Goal: Task Accomplishment & Management: Manage account settings

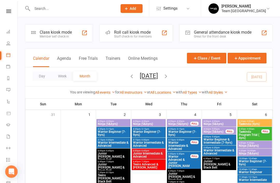
click at [269, 9] on icon at bounding box center [268, 8] width 4 height 4
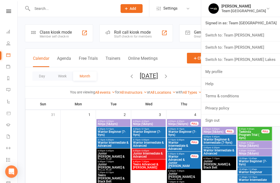
click at [192, 77] on div "Day Week Month September 2025 September 2025 Sun Mon Tue Wed Thu Fri Sat 31 01 …" at bounding box center [148, 76] width 247 height 19
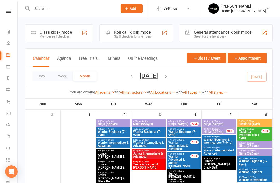
click at [169, 77] on icon "button" at bounding box center [166, 76] width 6 height 6
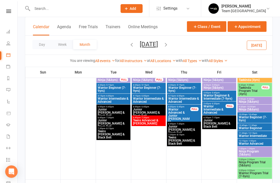
click at [169, 46] on icon "button" at bounding box center [166, 45] width 6 height 6
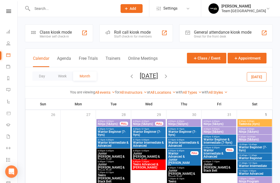
click at [135, 77] on span "November 2025 September 2025 Sun Mon Tue Wed Thu Fri Sat 31 01 02 03 04 05 06 0…" at bounding box center [149, 76] width 29 height 9
click at [129, 75] on icon "button" at bounding box center [132, 76] width 6 height 6
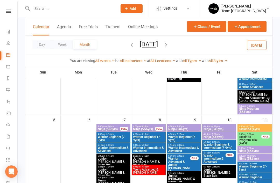
scroll to position [103, 0]
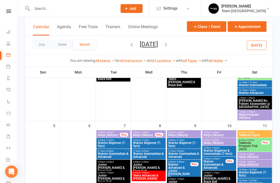
click at [169, 47] on icon "button" at bounding box center [166, 45] width 6 height 6
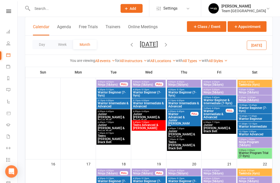
click at [253, 155] on span "Warrior Program Trial (7-9yrs)" at bounding box center [254, 155] width 32 height 6
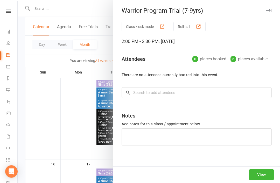
scroll to position [206, 0]
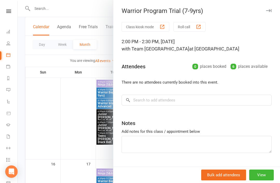
click at [261, 181] on button "View" at bounding box center [261, 175] width 25 height 11
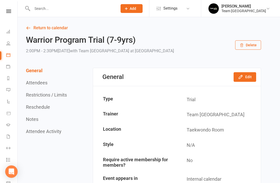
click at [250, 78] on button "Edit" at bounding box center [245, 76] width 23 height 9
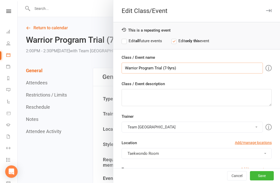
click at [138, 68] on input "Warrior Program Trial (7-9yrs)" at bounding box center [192, 68] width 141 height 11
click at [165, 70] on input "Ninja Program Trial (7-9yrs)" at bounding box center [192, 68] width 141 height 11
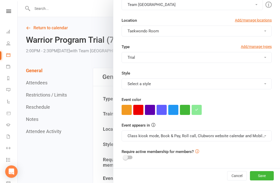
scroll to position [122, 0]
type input "Ninja Program Trial (5&6yrs)"
click at [264, 174] on button "Save" at bounding box center [262, 175] width 24 height 9
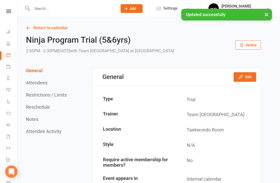
click at [35, 27] on link "Return to calendar" at bounding box center [143, 27] width 235 height 7
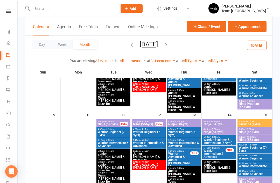
scroll to position [167, 0]
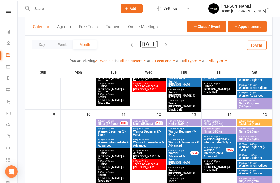
click at [209, 26] on button "Class / Event" at bounding box center [206, 26] width 39 height 11
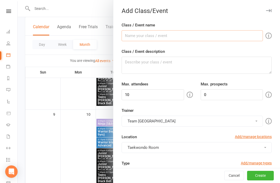
click at [158, 35] on input "Class / Event name" at bounding box center [192, 35] width 141 height 11
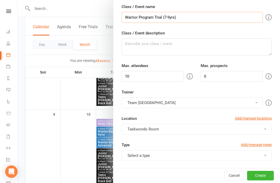
scroll to position [19, 0]
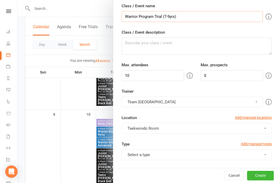
type input "Warrior Program Trial (7-9yrs)"
click at [142, 80] on input "10" at bounding box center [153, 75] width 62 height 11
type input "1"
type input "6"
click at [222, 75] on input "0" at bounding box center [232, 75] width 62 height 11
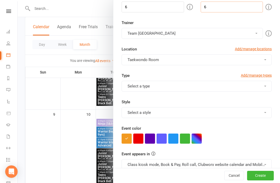
scroll to position [89, 0]
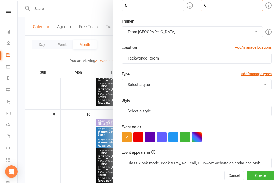
type input "6"
click at [261, 85] on button "Select a type" at bounding box center [197, 84] width 150 height 11
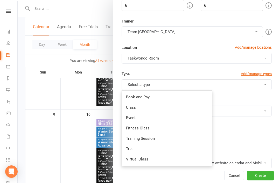
click at [145, 149] on link "Trial" at bounding box center [167, 149] width 90 height 10
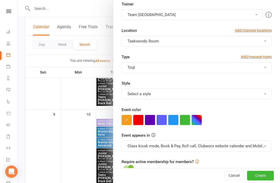
scroll to position [111, 0]
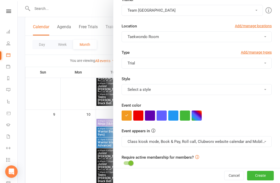
click at [197, 118] on button "button" at bounding box center [197, 116] width 10 height 10
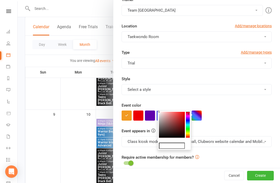
click at [173, 147] on input "text" at bounding box center [172, 146] width 26 height 6
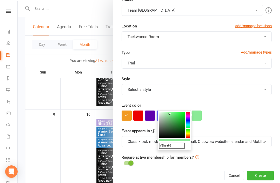
type input "#8bea96"
click at [197, 118] on button "button" at bounding box center [197, 116] width 10 height 10
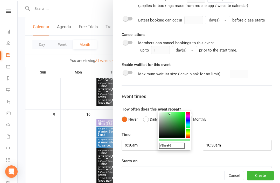
scroll to position [299, 0]
click at [142, 147] on input "9:30am" at bounding box center [156, 145] width 69 height 11
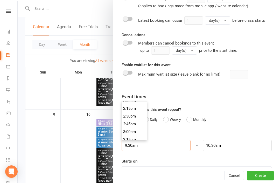
scroll to position [446, 0]
click at [133, 126] on li "3:00pm" at bounding box center [134, 126] width 25 height 8
type input "3:00pm"
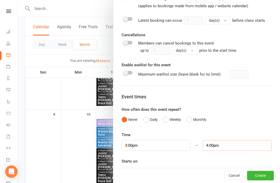
click at [227, 148] on input "4:00pm" at bounding box center [237, 145] width 69 height 11
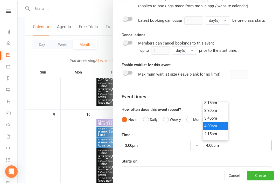
scroll to position [476, 0]
click at [212, 112] on li "3:30pm" at bounding box center [215, 112] width 25 height 8
type input "3:30pm"
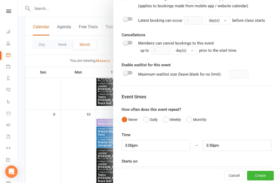
click at [191, 171] on div at bounding box center [197, 172] width 150 height 10
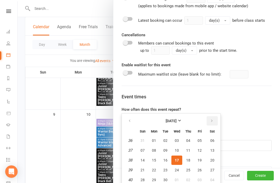
click at [212, 123] on button "button" at bounding box center [212, 120] width 11 height 9
click at [213, 123] on icon "button" at bounding box center [212, 121] width 4 height 4
click at [212, 159] on span "15" at bounding box center [212, 160] width 4 height 4
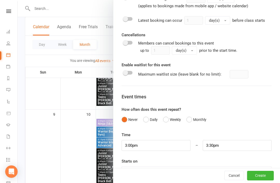
type input "[DATE]"
click at [262, 181] on button "Create" at bounding box center [260, 175] width 27 height 9
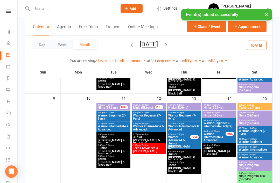
scroll to position [187, 0]
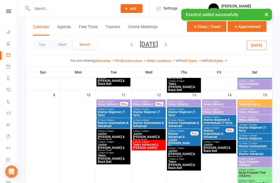
click at [257, 177] on span "Ninja Program Trial (5&6yrs)" at bounding box center [254, 174] width 32 height 6
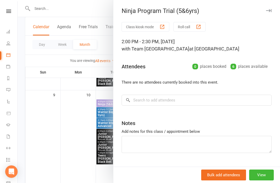
click at [264, 181] on button "View" at bounding box center [261, 175] width 25 height 11
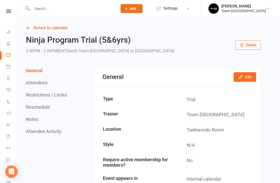
click at [32, 27] on link "Return to calendar" at bounding box center [143, 27] width 235 height 7
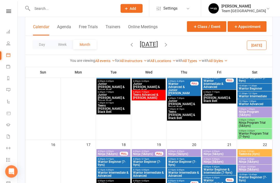
scroll to position [235, 0]
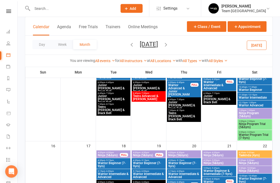
click at [254, 135] on span "Warrior Program Trial (7-9yrs)" at bounding box center [254, 137] width 32 height 6
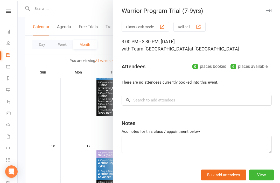
click at [258, 174] on button "View" at bounding box center [261, 175] width 25 height 11
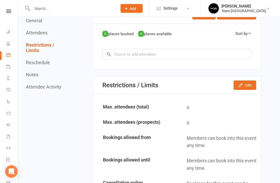
scroll to position [264, 0]
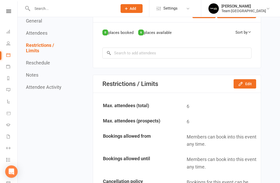
click at [246, 84] on button "Edit" at bounding box center [245, 83] width 23 height 9
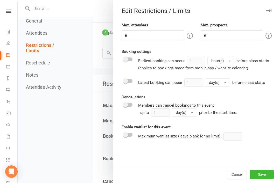
click at [128, 82] on div at bounding box center [128, 81] width 9 height 4
click at [124, 80] on input "checkbox" at bounding box center [124, 80] width 0 height 0
checkbox input "true"
click at [195, 83] on input "1" at bounding box center [193, 83] width 19 height 8
type input "2"
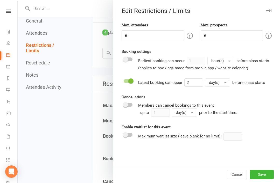
click at [225, 83] on span "button" at bounding box center [225, 82] width 2 height 1
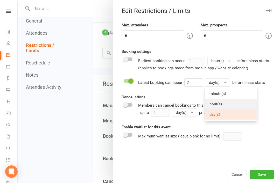
click at [222, 104] on link "hour(s)" at bounding box center [230, 104] width 51 height 10
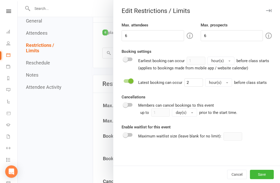
click at [264, 179] on button "Save" at bounding box center [262, 174] width 24 height 9
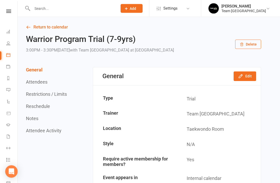
scroll to position [0, 0]
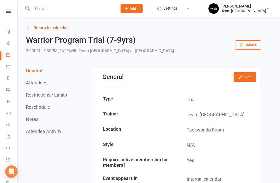
click at [38, 28] on link "Return to calendar" at bounding box center [143, 27] width 235 height 7
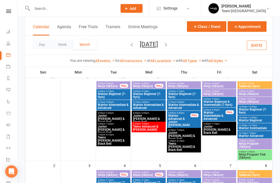
scroll to position [38, 0]
click at [129, 44] on icon "button" at bounding box center [132, 45] width 6 height 6
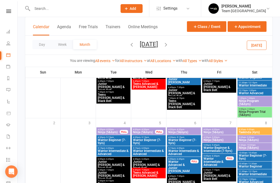
scroll to position [538, 0]
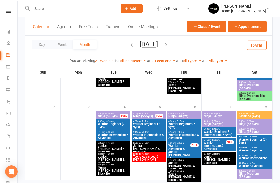
click at [169, 47] on icon "button" at bounding box center [166, 45] width 6 height 6
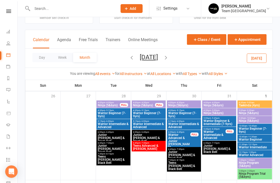
scroll to position [18, 0]
click at [122, 53] on div "Day Week Month November 2025 September 2025 Sun Mon Tue Wed Thu Fri Sat 31 01 0…" at bounding box center [148, 58] width 247 height 19
click at [129, 61] on button "button" at bounding box center [132, 58] width 6 height 9
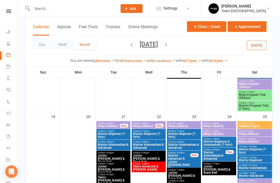
scroll to position [339, 0]
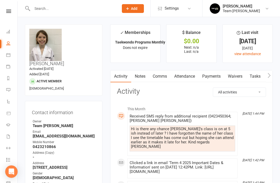
click at [9, 58] on link "Calendar" at bounding box center [12, 56] width 12 height 12
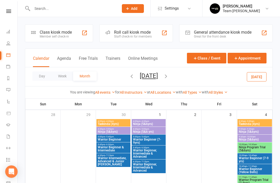
click at [10, 56] on link "Calendar" at bounding box center [12, 56] width 12 height 12
click at [169, 77] on icon "button" at bounding box center [166, 76] width 6 height 6
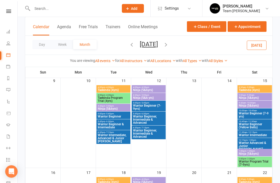
scroll to position [208, 0]
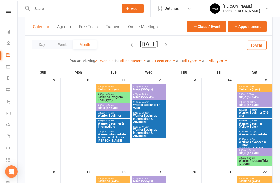
click at [251, 161] on span "Warrior Program Trial (7-9yrs)" at bounding box center [254, 162] width 32 height 6
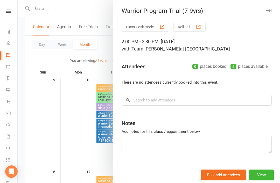
click at [262, 181] on button "View" at bounding box center [261, 175] width 25 height 11
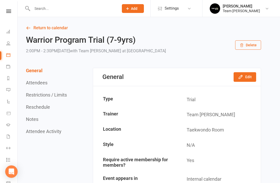
click at [247, 77] on button "Edit" at bounding box center [245, 76] width 23 height 9
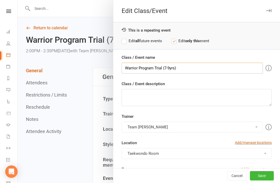
click at [137, 67] on input "Warrior Program Trial (7-9yrs)" at bounding box center [192, 68] width 141 height 11
click at [160, 69] on input "Ninja Program Trial (7-9yrs)" at bounding box center [192, 68] width 141 height 11
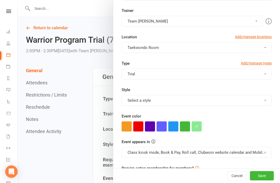
scroll to position [106, 0]
type input "Ninja Program Trial (5&6yrs)"
click at [265, 181] on button "Save" at bounding box center [262, 175] width 24 height 9
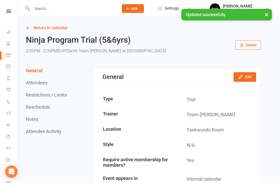
click at [30, 26] on icon at bounding box center [28, 28] width 5 height 5
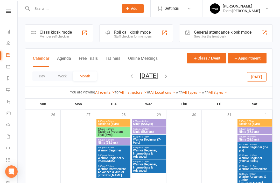
click at [211, 58] on button "Class / Event" at bounding box center [206, 58] width 39 height 11
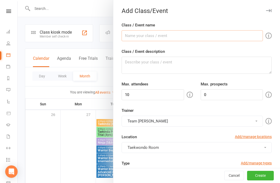
click at [164, 35] on input "Class / Event name" at bounding box center [192, 35] width 141 height 11
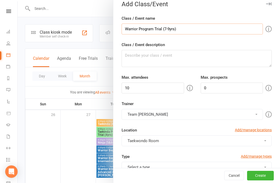
scroll to position [8, 0]
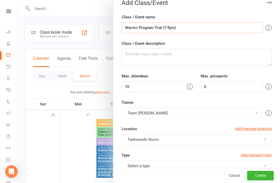
type input "Warrior Program Trial (7-9yrs)"
click at [145, 90] on input "10" at bounding box center [153, 86] width 62 height 11
type input "1"
type input "5"
click at [217, 89] on input "0" at bounding box center [232, 86] width 62 height 11
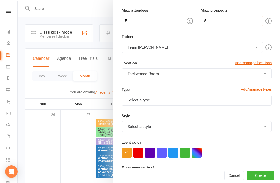
scroll to position [78, 0]
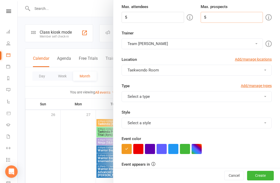
type input "5"
click at [259, 100] on button "Select a type" at bounding box center [197, 96] width 150 height 11
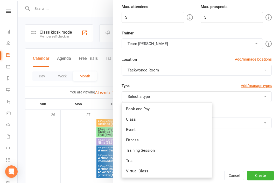
click at [141, 161] on link "Trial" at bounding box center [167, 161] width 90 height 10
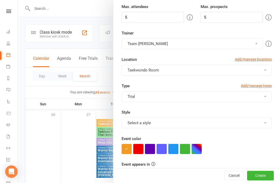
click at [197, 149] on button "button" at bounding box center [197, 149] width 10 height 10
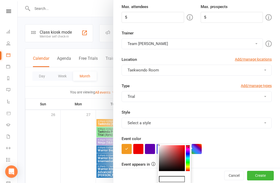
click at [174, 181] on input "text" at bounding box center [172, 179] width 26 height 6
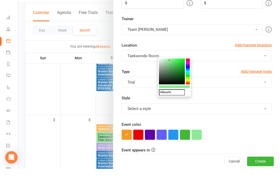
type input "#8bea96"
click at [196, 144] on button "button" at bounding box center [197, 149] width 10 height 10
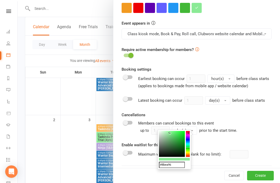
scroll to position [220, 0]
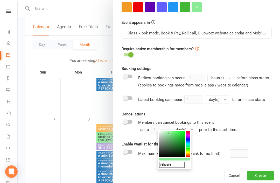
click at [127, 99] on span at bounding box center [125, 98] width 5 height 5
click at [124, 97] on input "checkbox" at bounding box center [124, 97] width 0 height 0
checkbox input "true"
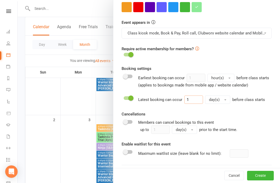
click at [194, 101] on input "1" at bounding box center [193, 100] width 19 height 8
type input "2"
click at [224, 101] on button "day(s)" at bounding box center [217, 100] width 25 height 8
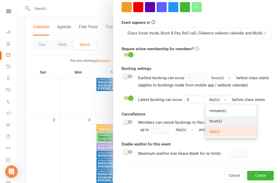
click at [227, 121] on link "hour(s)" at bounding box center [230, 121] width 51 height 10
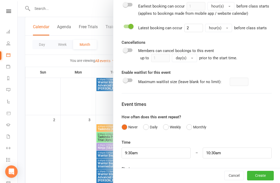
scroll to position [294, 0]
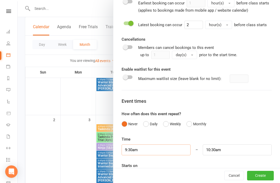
click at [144, 150] on input "9:30am" at bounding box center [156, 150] width 69 height 11
click at [131, 132] on li "3:00pm" at bounding box center [134, 133] width 25 height 8
type input "3:00pm"
click at [226, 153] on input "4:00pm" at bounding box center [237, 150] width 69 height 11
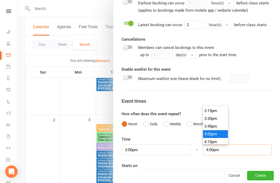
scroll to position [471, 0]
click at [214, 121] on li "3:30pm" at bounding box center [215, 121] width 25 height 8
type input "3:30pm"
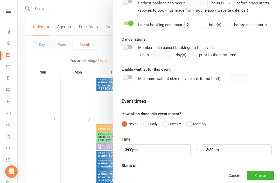
click at [263, 177] on button "button" at bounding box center [266, 176] width 10 height 10
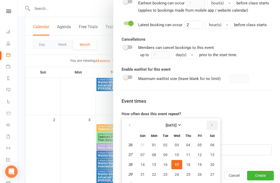
click at [211, 127] on icon "button" at bounding box center [212, 125] width 4 height 4
click at [211, 128] on button "button" at bounding box center [212, 125] width 11 height 9
click at [214, 166] on span "15" at bounding box center [212, 165] width 4 height 4
type input "[DATE]"
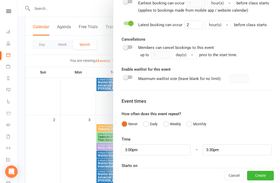
click at [260, 181] on button "Create" at bounding box center [260, 175] width 27 height 9
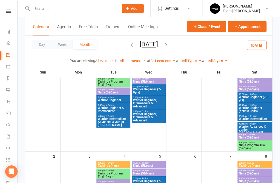
scroll to position [45, 0]
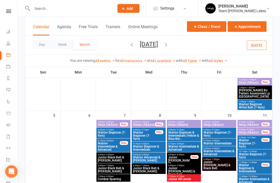
scroll to position [122, 0]
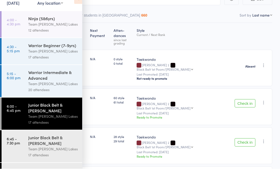
scroll to position [42, 0]
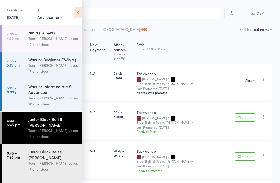
click at [79, 12] on icon at bounding box center [78, 12] width 8 height 11
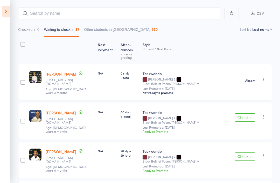
click at [8, 12] on icon at bounding box center [6, 11] width 8 height 11
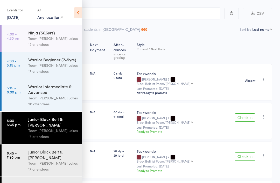
scroll to position [0, 0]
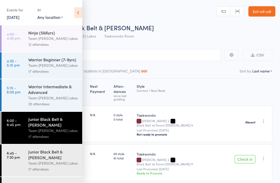
click at [260, 10] on link "Exit roll call" at bounding box center [261, 11] width 27 height 10
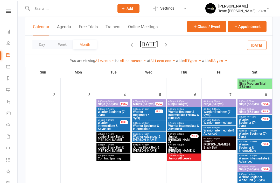
scroll to position [125, 0]
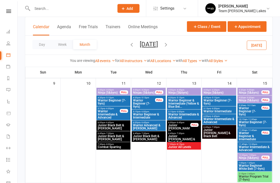
click at [256, 178] on span "Warrior Program Trial (7-9yrs)" at bounding box center [254, 178] width 32 height 6
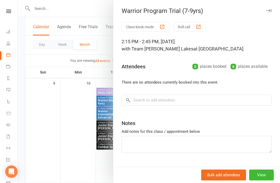
click at [264, 181] on button "View" at bounding box center [261, 175] width 25 height 11
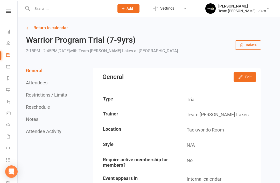
click at [245, 78] on button "Edit" at bounding box center [245, 76] width 23 height 9
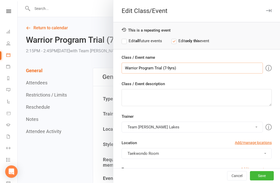
click at [136, 68] on input "Warrior Program Trial (7-9yrs)" at bounding box center [192, 68] width 141 height 11
type input "Ninja Program Trial (7-9yrs)"
click at [75, 155] on div at bounding box center [149, 91] width 262 height 183
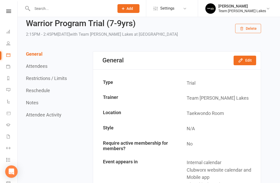
click at [5, 57] on li "Calendar" at bounding box center [8, 56] width 17 height 12
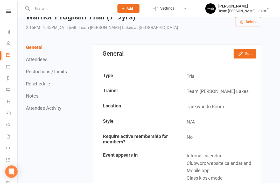
scroll to position [0, 0]
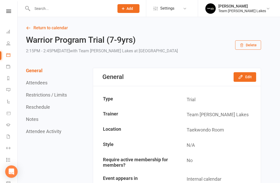
click at [244, 80] on button "Edit" at bounding box center [245, 76] width 23 height 9
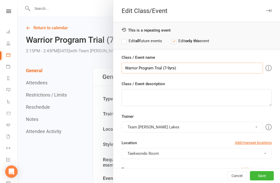
click at [137, 68] on input "Warrior Program Trial (7-9yrs)" at bounding box center [192, 68] width 141 height 11
click at [163, 69] on input "Ninja Program Trial (7-9yrs)" at bounding box center [192, 68] width 141 height 11
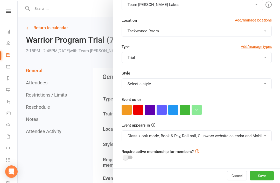
scroll to position [122, 0]
type input "Ninja Program Trial (5&6yrs)"
click at [266, 175] on button "Save" at bounding box center [262, 175] width 24 height 9
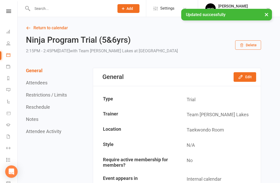
click at [35, 28] on link "Return to calendar" at bounding box center [143, 27] width 235 height 7
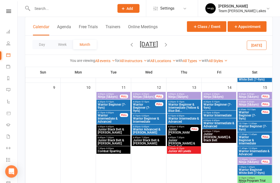
scroll to position [226, 0]
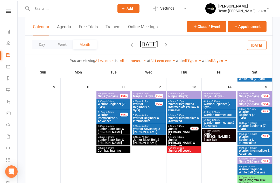
click at [210, 27] on button "Class / Event" at bounding box center [206, 26] width 39 height 11
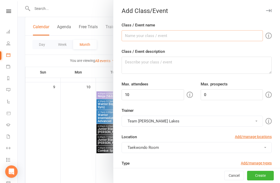
click at [162, 37] on input "Class / Event name" at bounding box center [192, 35] width 141 height 11
type input "Warrior Program Trial (7-9yrs)"
click at [137, 99] on input "10" at bounding box center [153, 94] width 62 height 11
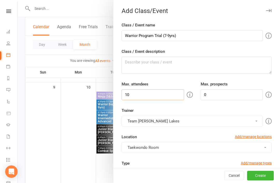
type input "1"
type input "6"
click at [220, 96] on input "0" at bounding box center [232, 94] width 62 height 11
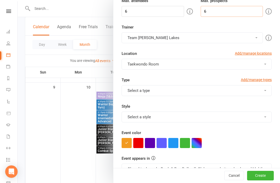
scroll to position [84, 0]
type input "6"
click at [255, 92] on button "Select a type" at bounding box center [197, 90] width 150 height 11
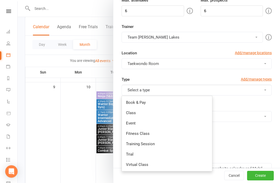
click at [142, 153] on link "Trial" at bounding box center [167, 155] width 90 height 10
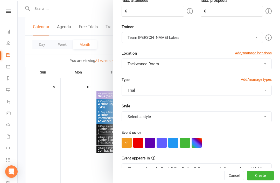
click at [191, 117] on button "Select a style" at bounding box center [197, 116] width 150 height 11
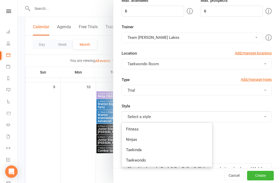
click at [247, 142] on div at bounding box center [197, 143] width 150 height 10
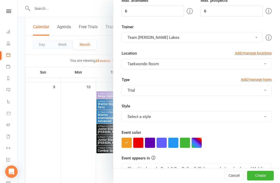
click at [196, 143] on button "button" at bounding box center [197, 143] width 10 height 10
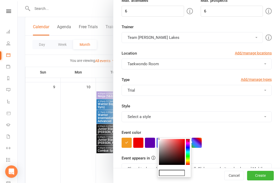
click at [175, 176] on input "text" at bounding box center [172, 173] width 26 height 6
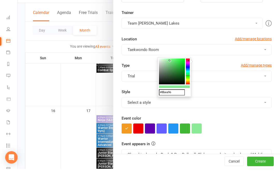
type input "#8bea96"
click at [196, 138] on button "button" at bounding box center [197, 143] width 10 height 10
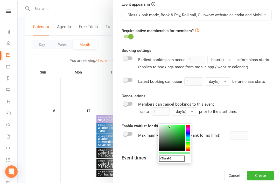
scroll to position [239, 0]
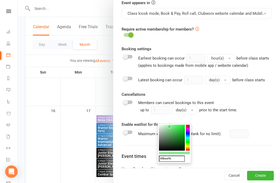
click at [128, 80] on div at bounding box center [128, 79] width 9 height 4
click at [124, 78] on input "checkbox" at bounding box center [124, 78] width 0 height 0
checkbox input "true"
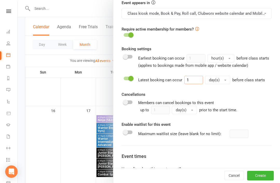
click at [196, 82] on input "1" at bounding box center [193, 80] width 19 height 8
type input "2"
click at [222, 83] on button "day(s)" at bounding box center [217, 80] width 25 height 8
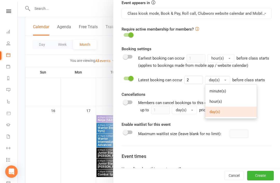
click at [222, 101] on link "hour(s)" at bounding box center [230, 101] width 51 height 10
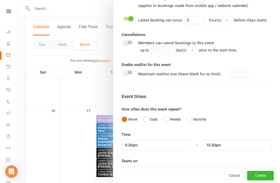
scroll to position [299, 0]
click at [142, 145] on input "9:30am" at bounding box center [156, 145] width 69 height 11
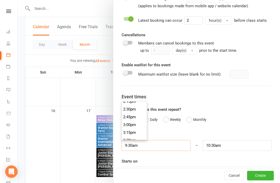
scroll to position [450, 0]
click at [134, 129] on li "3:15pm" at bounding box center [134, 130] width 25 height 8
type input "3:15pm"
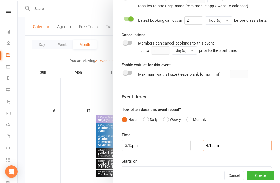
click at [228, 148] on input "4:15pm" at bounding box center [237, 145] width 69 height 11
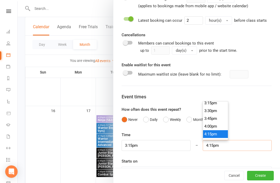
scroll to position [475, 0]
click at [214, 121] on li "3:45pm" at bounding box center [215, 121] width 25 height 8
type input "3:45pm"
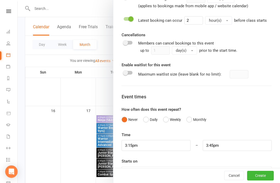
click at [265, 174] on icon "button" at bounding box center [266, 171] width 5 height 5
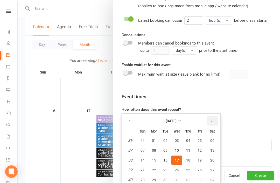
click at [212, 123] on icon "button" at bounding box center [212, 121] width 4 height 4
click at [212, 124] on button "button" at bounding box center [212, 120] width 11 height 9
click at [213, 161] on span "15" at bounding box center [212, 160] width 4 height 4
type input "[DATE]"
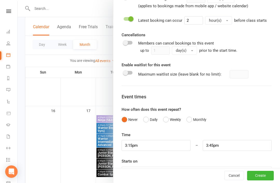
click at [260, 181] on button "Create" at bounding box center [260, 175] width 27 height 9
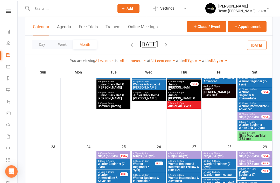
click at [256, 136] on span "Ninja Program Trial (5&6yrs)" at bounding box center [254, 138] width 32 height 6
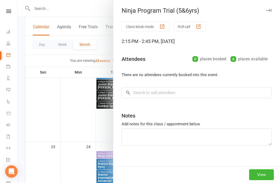
scroll to position [386, 0]
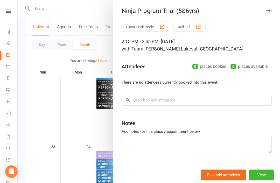
click at [270, 12] on icon "button" at bounding box center [268, 10] width 5 height 3
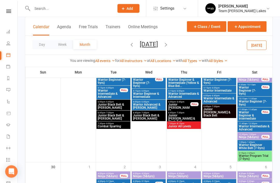
click at [261, 158] on span "Warrior Program Trial (7-9yrs)" at bounding box center [254, 158] width 32 height 6
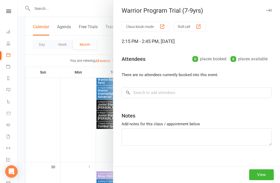
scroll to position [470, 0]
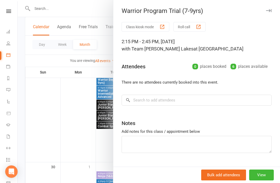
click at [271, 11] on button "button" at bounding box center [268, 11] width 6 height 6
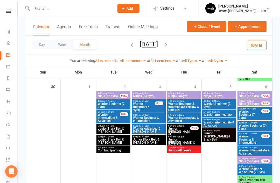
scroll to position [557, 0]
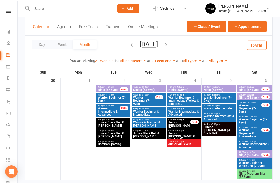
click at [258, 177] on span "Ninja Program Trial (5&6yrs)" at bounding box center [254, 175] width 32 height 6
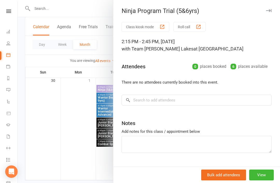
click at [271, 12] on icon "button" at bounding box center [268, 10] width 5 height 3
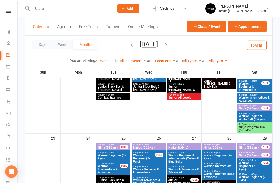
scroll to position [391, 0]
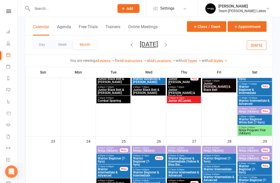
click at [88, 12] on input "text" at bounding box center [71, 8] width 80 height 7
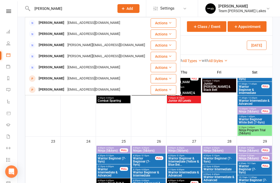
type input "[PERSON_NAME]"
click at [61, 24] on div "[PERSON_NAME]" at bounding box center [51, 23] width 29 height 8
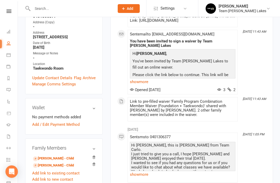
scroll to position [122, 0]
click at [140, 86] on link "show more" at bounding box center [183, 82] width 106 height 7
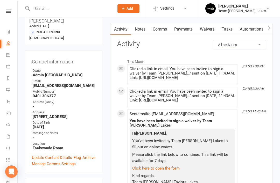
scroll to position [43, 0]
click at [212, 29] on link "Waivers" at bounding box center [207, 30] width 22 height 12
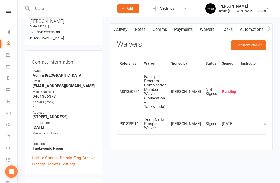
click at [213, 33] on link "Waivers" at bounding box center [207, 30] width 22 height 12
click at [251, 47] on button "Sign new Waiver" at bounding box center [248, 44] width 35 height 9
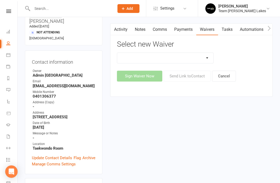
click at [206, 60] on select "Family Program Combination Member Waiver (3+ Family Members) Family Program Com…" at bounding box center [165, 58] width 96 height 10
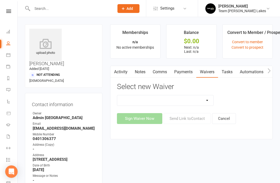
click at [122, 71] on link "Activity" at bounding box center [120, 72] width 21 height 12
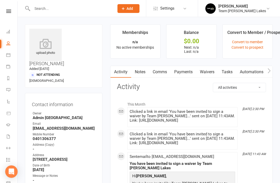
click at [9, 80] on icon at bounding box center [8, 78] width 4 height 4
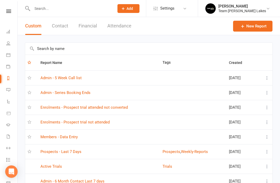
click at [70, 138] on link "Members - Data Entry" at bounding box center [58, 137] width 37 height 5
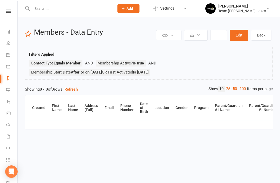
click at [8, 139] on link "Waivers 1" at bounding box center [12, 137] width 12 height 12
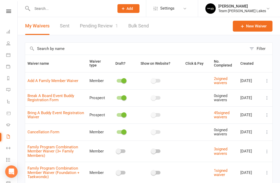
click at [107, 27] on link "Pending Review 1" at bounding box center [99, 26] width 38 height 18
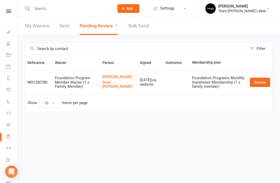
click at [103, 7] on input "text" at bounding box center [71, 8] width 80 height 7
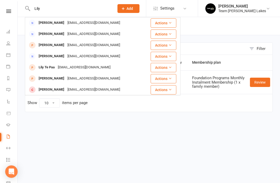
type input "Lily"
click at [66, 47] on div "[EMAIL_ADDRESS][DOMAIN_NAME]" at bounding box center [94, 45] width 56 height 8
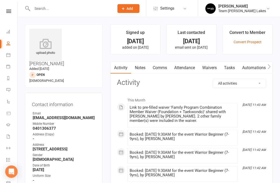
click at [233, 70] on link "Tasks" at bounding box center [229, 68] width 18 height 12
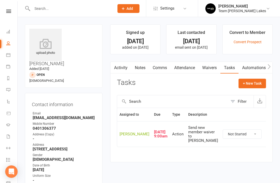
click at [234, 138] on select "Not Started In Progress Waiting Complete" at bounding box center [242, 134] width 38 height 9
select select "unstarted"
